Goal: Task Accomplishment & Management: Use online tool/utility

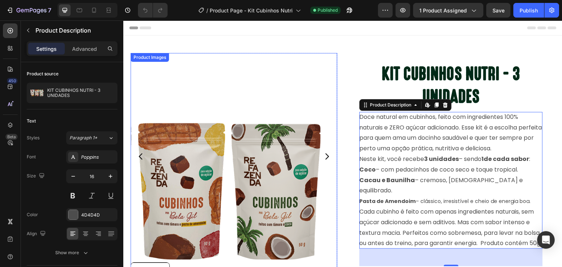
scroll to position [51, 0]
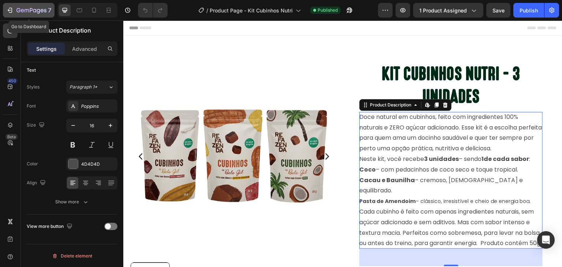
click at [18, 10] on icon "button" at bounding box center [31, 11] width 30 height 6
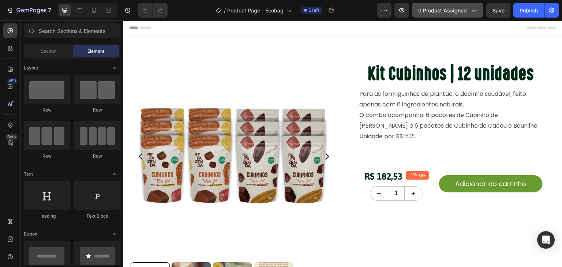
click at [449, 14] on button "0 product assigned" at bounding box center [447, 10] width 71 height 15
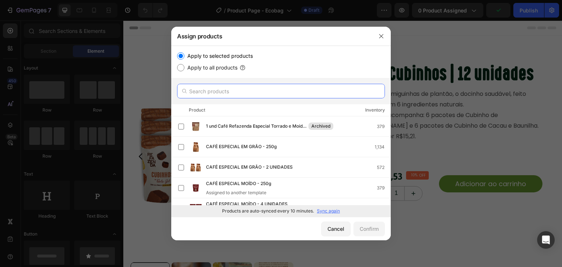
click at [240, 90] on input "text" at bounding box center [281, 91] width 208 height 15
paste input "Ecobag"
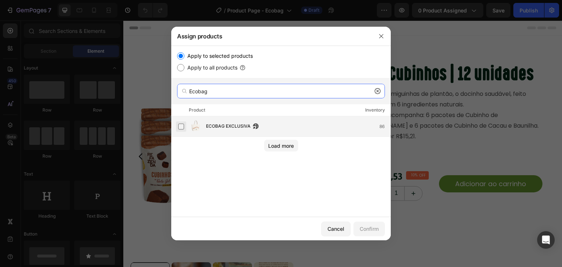
type input "Ecobag"
click at [180, 127] on label at bounding box center [181, 127] width 6 height 6
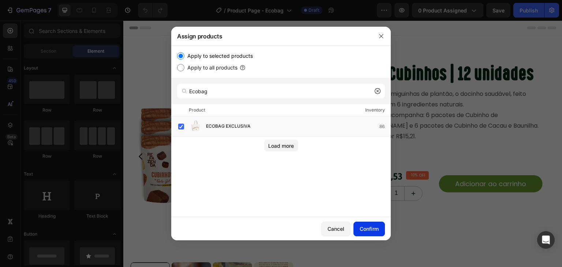
click at [373, 227] on div "Confirm" at bounding box center [368, 229] width 19 height 8
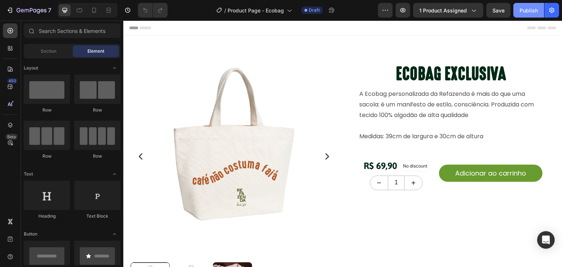
click at [524, 12] on div "Publish" at bounding box center [528, 11] width 18 height 8
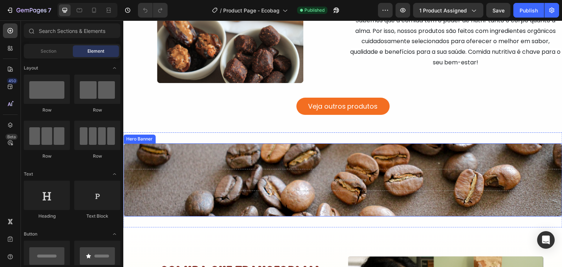
scroll to position [1523, 0]
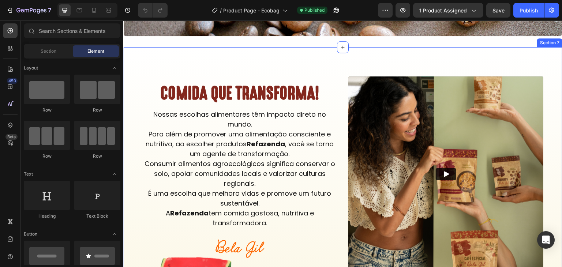
click at [245, 60] on div "COMIDA QUE TRANSFORMA! Heading Nossas escolhas alimentares têm impacto direto n…" at bounding box center [342, 181] width 439 height 268
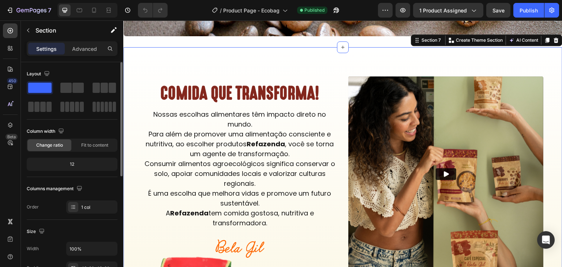
scroll to position [220, 0]
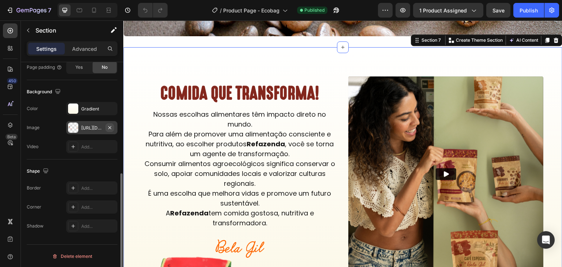
click at [108, 127] on icon "button" at bounding box center [110, 128] width 6 height 6
click at [520, 12] on div "Publish" at bounding box center [528, 11] width 18 height 8
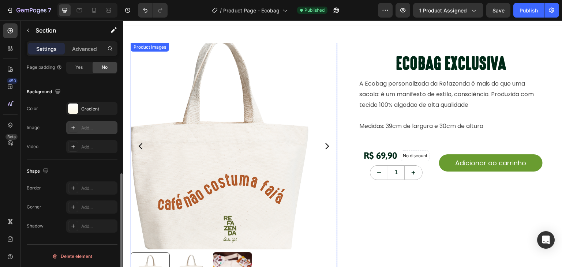
scroll to position [0, 0]
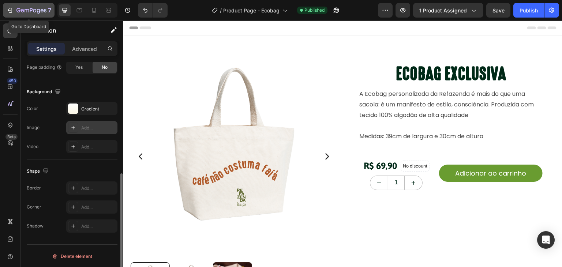
click at [18, 11] on icon "button" at bounding box center [31, 11] width 30 height 6
